Goal: Information Seeking & Learning: Learn about a topic

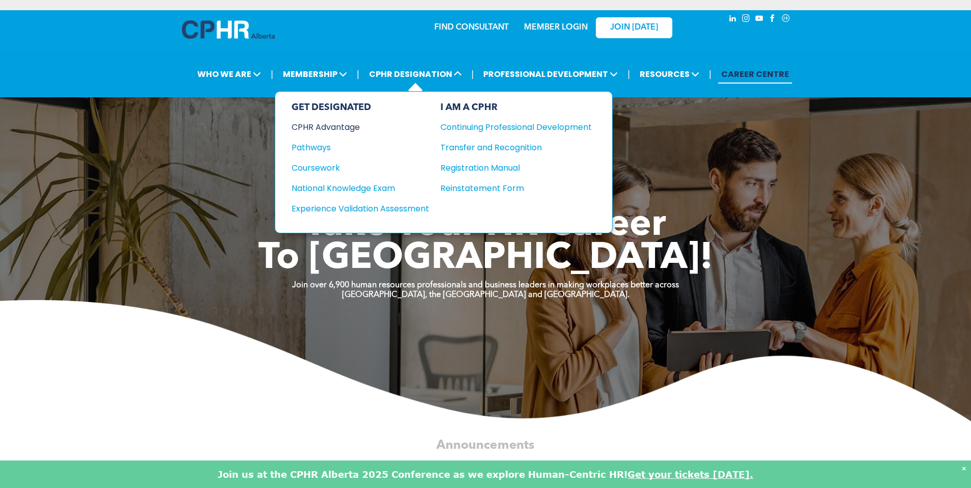
click at [356, 127] on div "CPHR Advantage" at bounding box center [354, 127] width 124 height 13
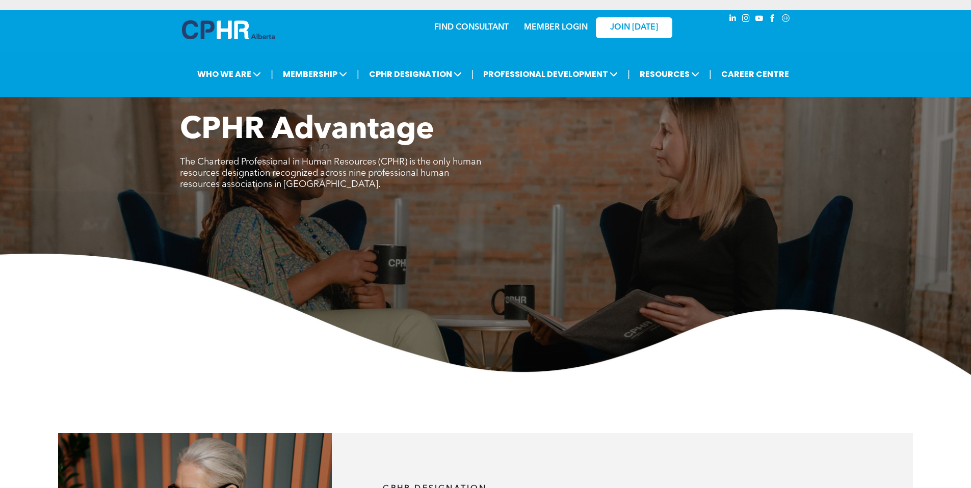
click at [370, 174] on span "The Chartered Professional in Human Resources (CPHR) is the only human resource…" at bounding box center [330, 173] width 301 height 32
drag, startPoint x: 378, startPoint y: 162, endPoint x: 198, endPoint y: 159, distance: 180.4
click at [198, 159] on span "The Chartered Professional in Human Resources (CPHR) is the only human resource…" at bounding box center [330, 173] width 301 height 32
copy span "Chartered Professional in Human Resources"
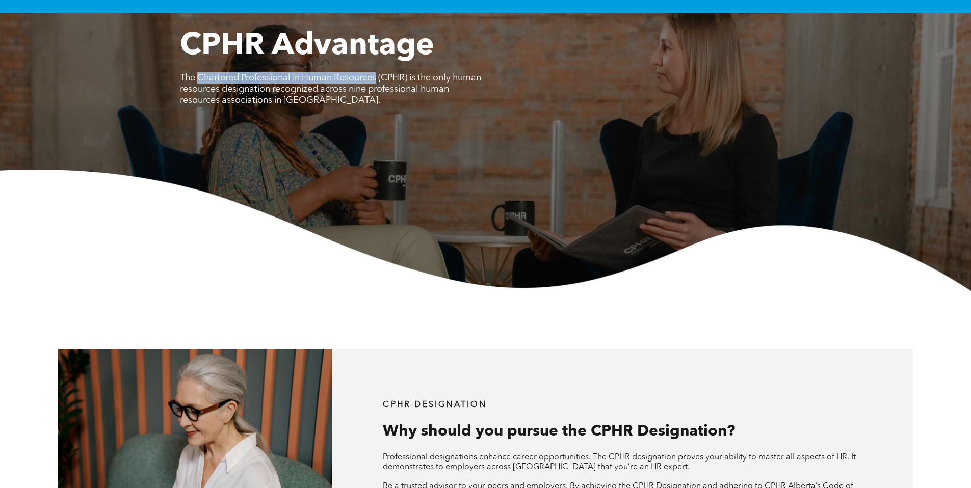
scroll to position [310, 0]
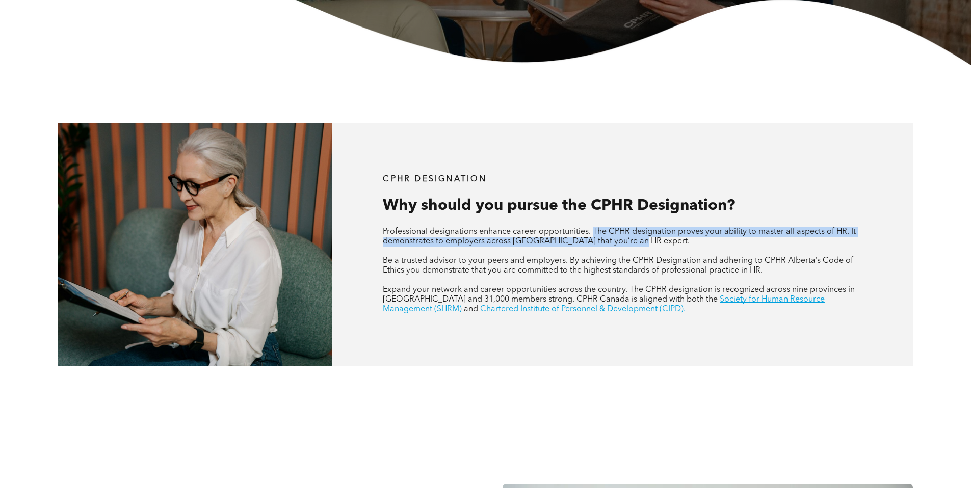
drag, startPoint x: 594, startPoint y: 230, endPoint x: 652, endPoint y: 240, distance: 58.8
click at [652, 240] on p "Professional designations enhance career opportunities. The CPHR designation pr…" at bounding box center [622, 236] width 479 height 19
copy span "The CPHR designation proves your ability to master all aspects of HR. It demons…"
